Goal: Task Accomplishment & Management: Manage account settings

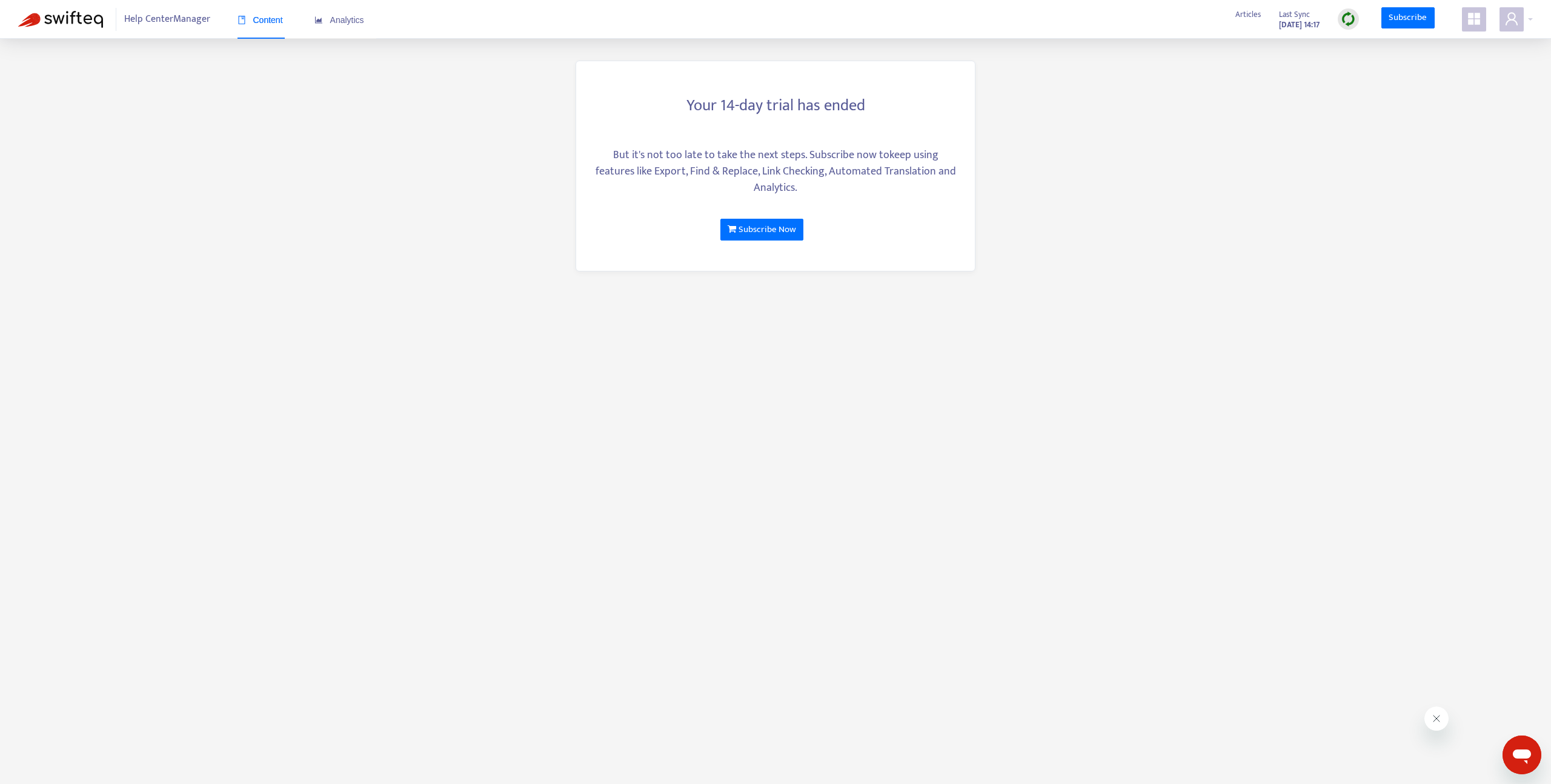
click at [1466, 28] on span at bounding box center [1474, 19] width 24 height 24
click at [1505, 17] on icon "user" at bounding box center [1511, 18] width 14 height 14
click at [1513, 17] on icon "user" at bounding box center [1511, 18] width 14 height 14
click at [1499, 18] on span at bounding box center [1511, 19] width 24 height 24
click at [1448, 205] on link "Logout" at bounding box center [1437, 212] width 39 height 14
